Goal: Transaction & Acquisition: Purchase product/service

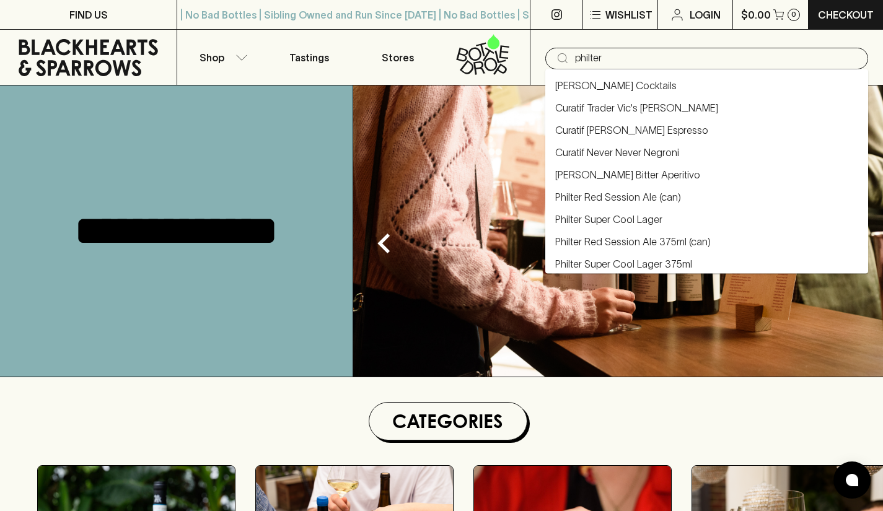
type input "philter"
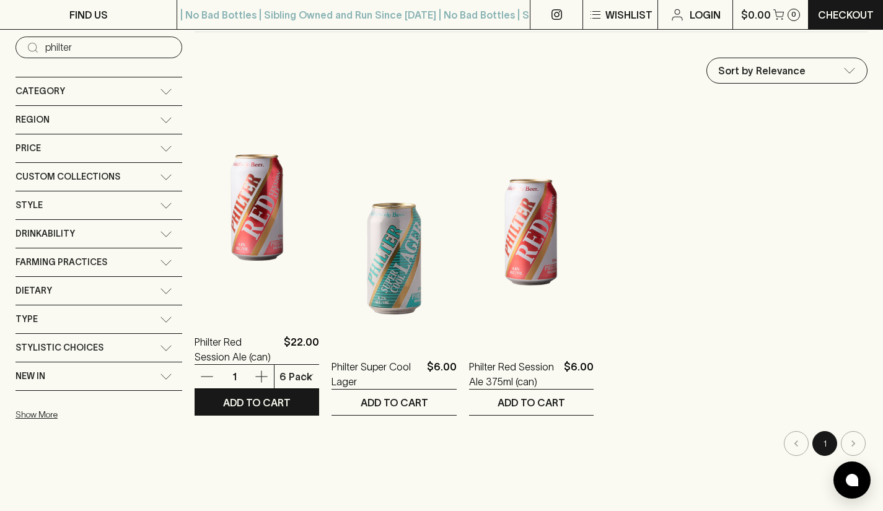
scroll to position [198, 0]
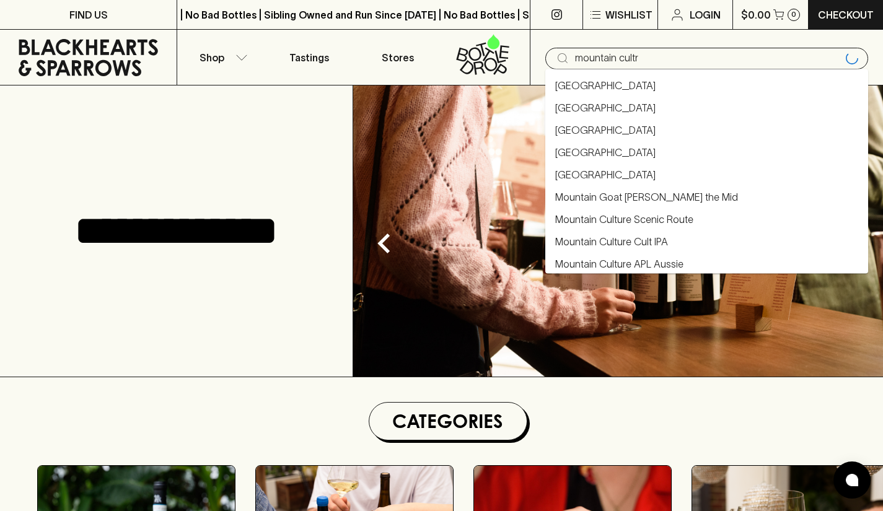
type input "mountain cult"
click at [612, 258] on link "Mountain Culture APL Aussie" at bounding box center [619, 263] width 128 height 15
